Goal: Transaction & Acquisition: Purchase product/service

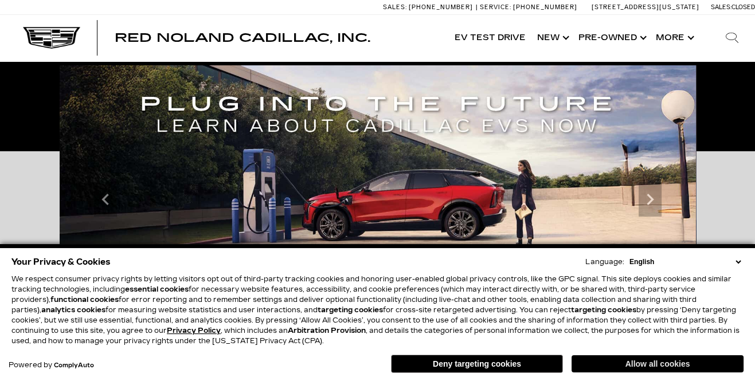
click at [607, 365] on button "Allow all cookies" at bounding box center [658, 364] width 172 height 17
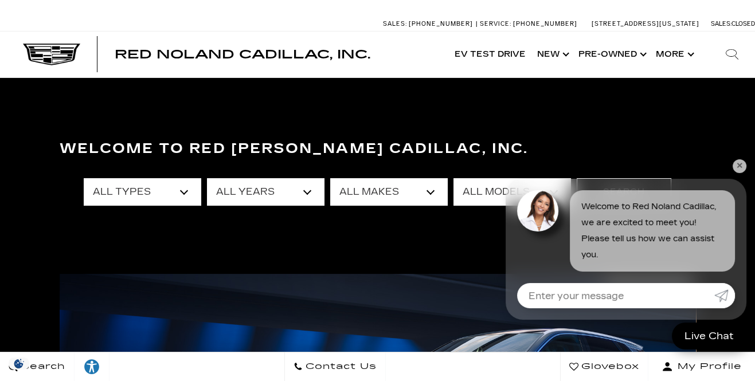
click at [744, 168] on link "✕" at bounding box center [740, 166] width 14 height 14
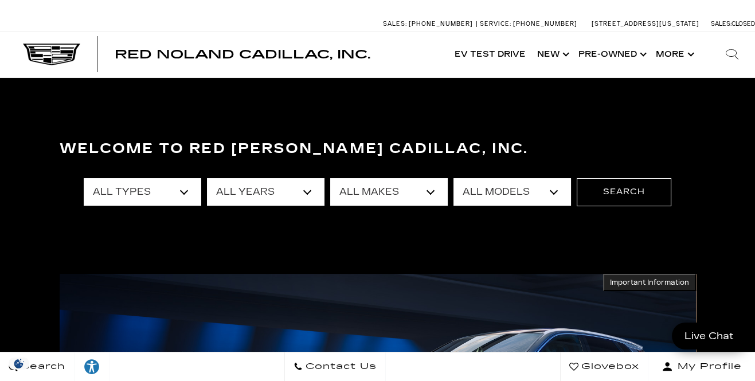
click at [147, 193] on select "All Types New Used Certified Used Demo" at bounding box center [143, 192] width 118 height 28
drag, startPoint x: 248, startPoint y: 171, endPoint x: 253, endPoint y: 178, distance: 7.8
click at [249, 171] on div "All Types New Used Certified Used Demo All Years 2026 2025 2024 2023 2022 2021 …" at bounding box center [378, 192] width 588 height 46
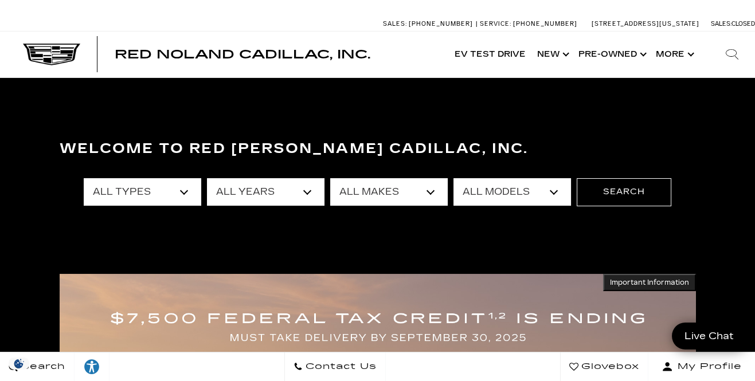
click at [255, 187] on select "All Years 2026 2025 2024 2023 2022 2021 2020 2019 2018 2017 2015 2014 2011 2008" at bounding box center [266, 192] width 118 height 28
click at [370, 196] on select "All Makes Audi BMW Buick Cadillac Chevrolet Ford Honda Jeep Land Rover Lexus Me…" at bounding box center [389, 192] width 118 height 28
select select "Cadillac"
click at [330, 178] on select "All Makes Audi BMW Buick Cadillac Chevrolet Ford Honda Jeep Land Rover Lexus Me…" at bounding box center [389, 192] width 118 height 28
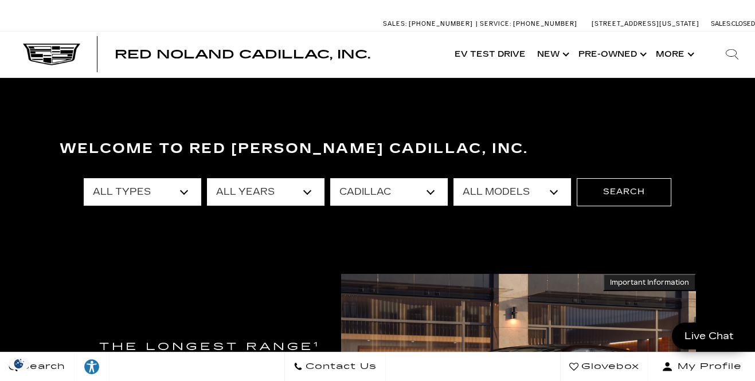
click at [537, 187] on select "All Models CT4 CT5 DTS Escalade Escalade ESV ESCALADE IQ ESCALADE IQL LYRIQ OPT…" at bounding box center [513, 192] width 118 height 28
select select "DTS"
click at [454, 178] on select "All Models CT4 CT5 DTS Escalade Escalade ESV ESCALADE IQ ESCALADE IQL LYRIQ OPT…" at bounding box center [513, 192] width 118 height 28
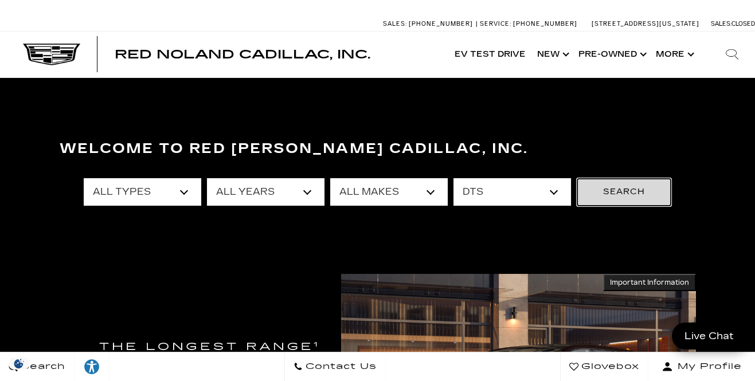
click at [624, 194] on button "Search" at bounding box center [624, 192] width 95 height 28
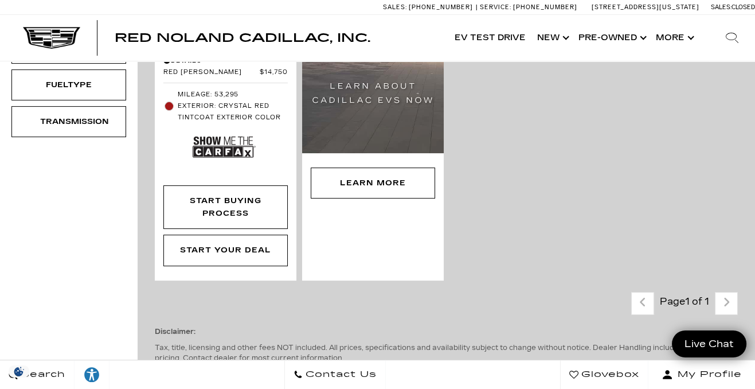
scroll to position [417, 0]
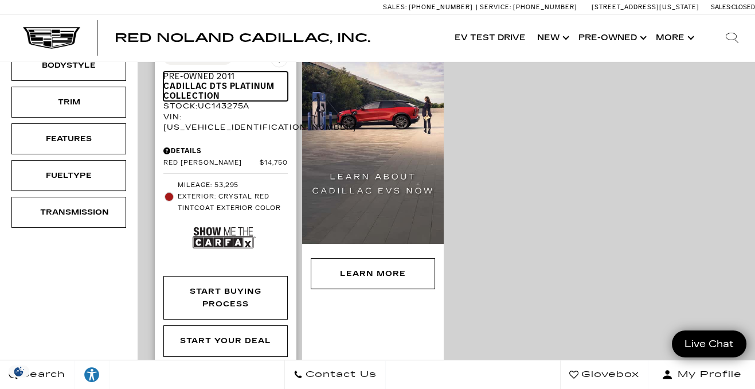
click at [222, 81] on span "Cadillac DTS Platinum Collection" at bounding box center [221, 91] width 116 height 20
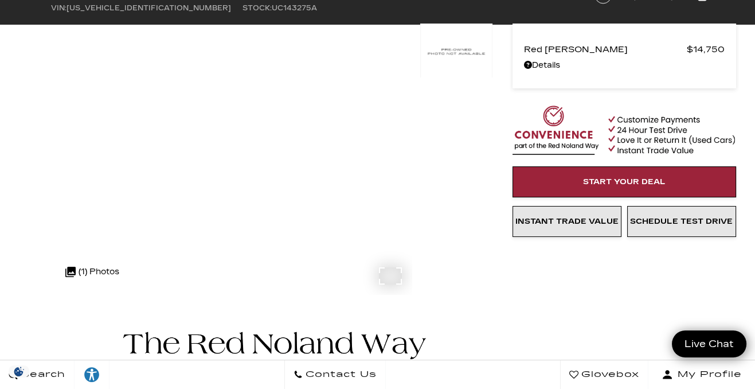
scroll to position [104, 0]
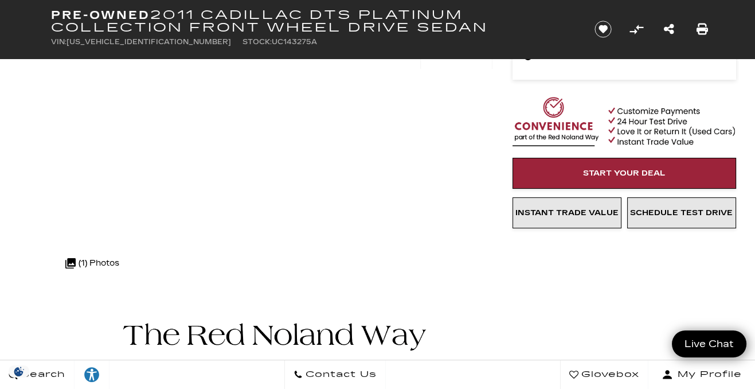
click at [424, 138] on div at bounding box center [456, 156] width 72 height 282
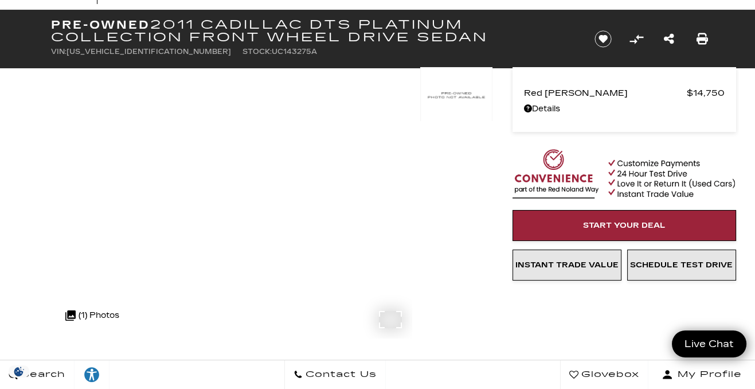
scroll to position [0, 0]
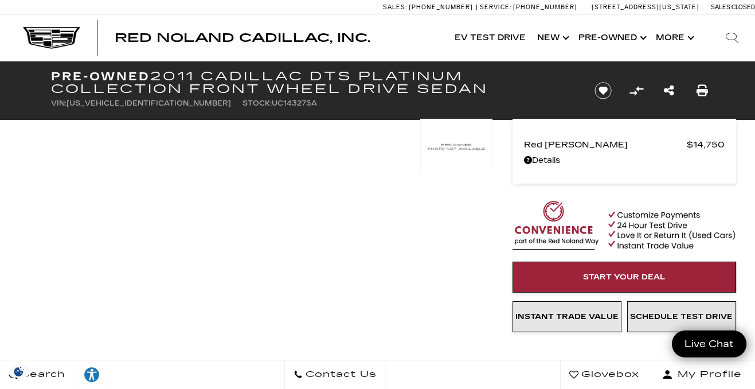
click at [108, 102] on span "[US_VEHICLE_IDENTIFICATION_NUMBER]" at bounding box center [149, 103] width 165 height 8
click at [108, 103] on span "[US_VEHICLE_IDENTIFICATION_NUMBER]" at bounding box center [149, 103] width 165 height 8
copy span "[US_VEHICLE_IDENTIFICATION_NUMBER]"
